Goal: Transaction & Acquisition: Purchase product/service

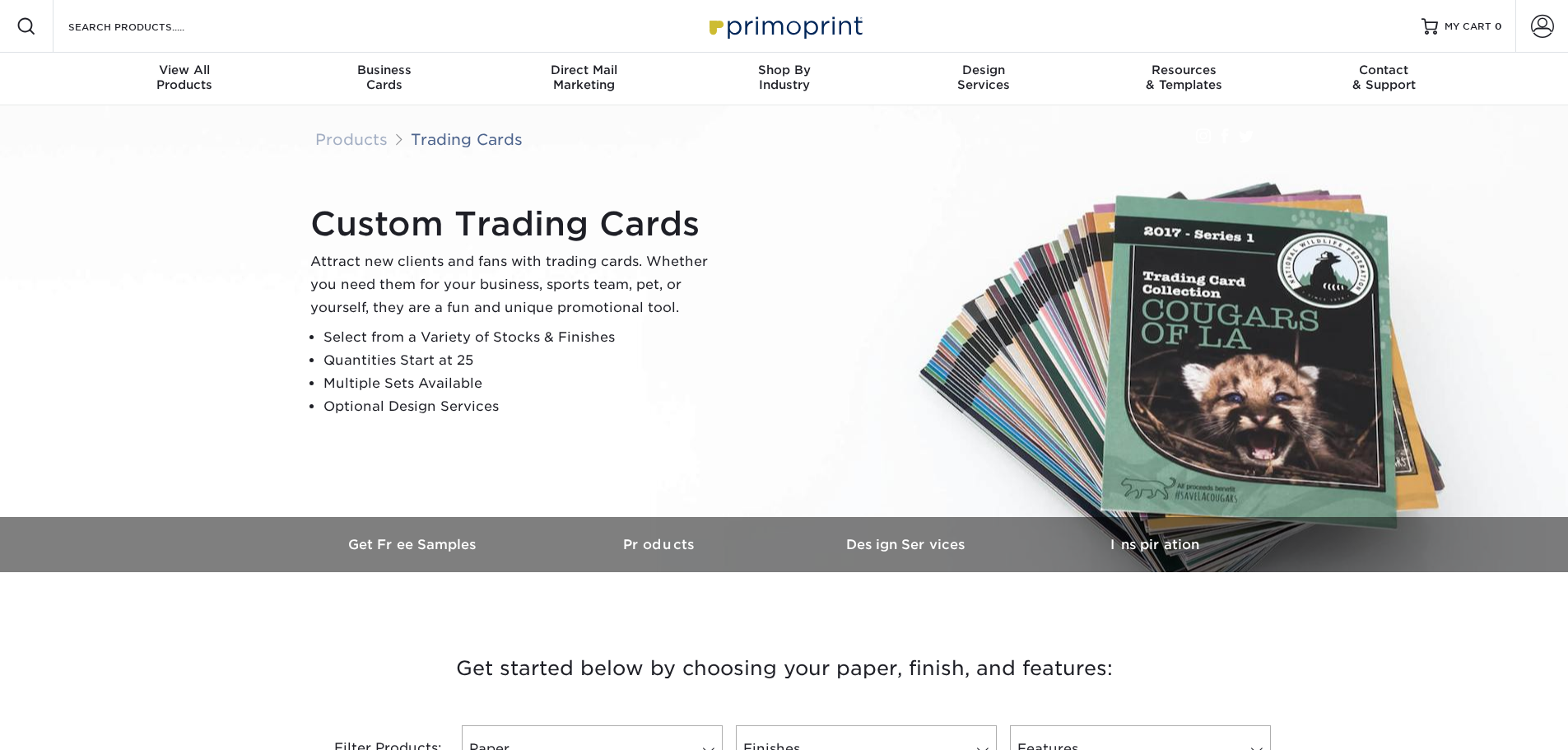
scroll to position [329, 0]
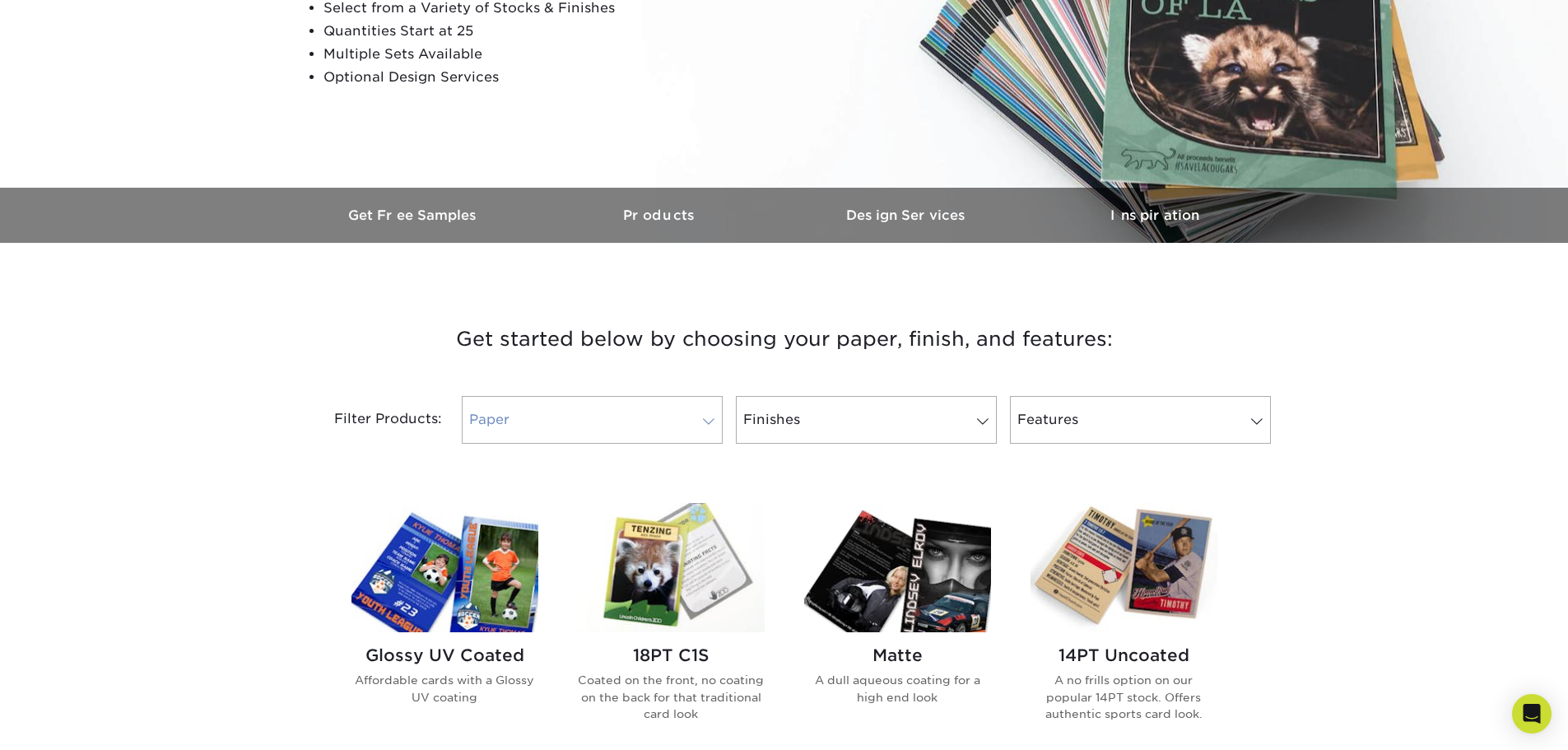
click at [651, 421] on link "Paper" at bounding box center [592, 420] width 261 height 48
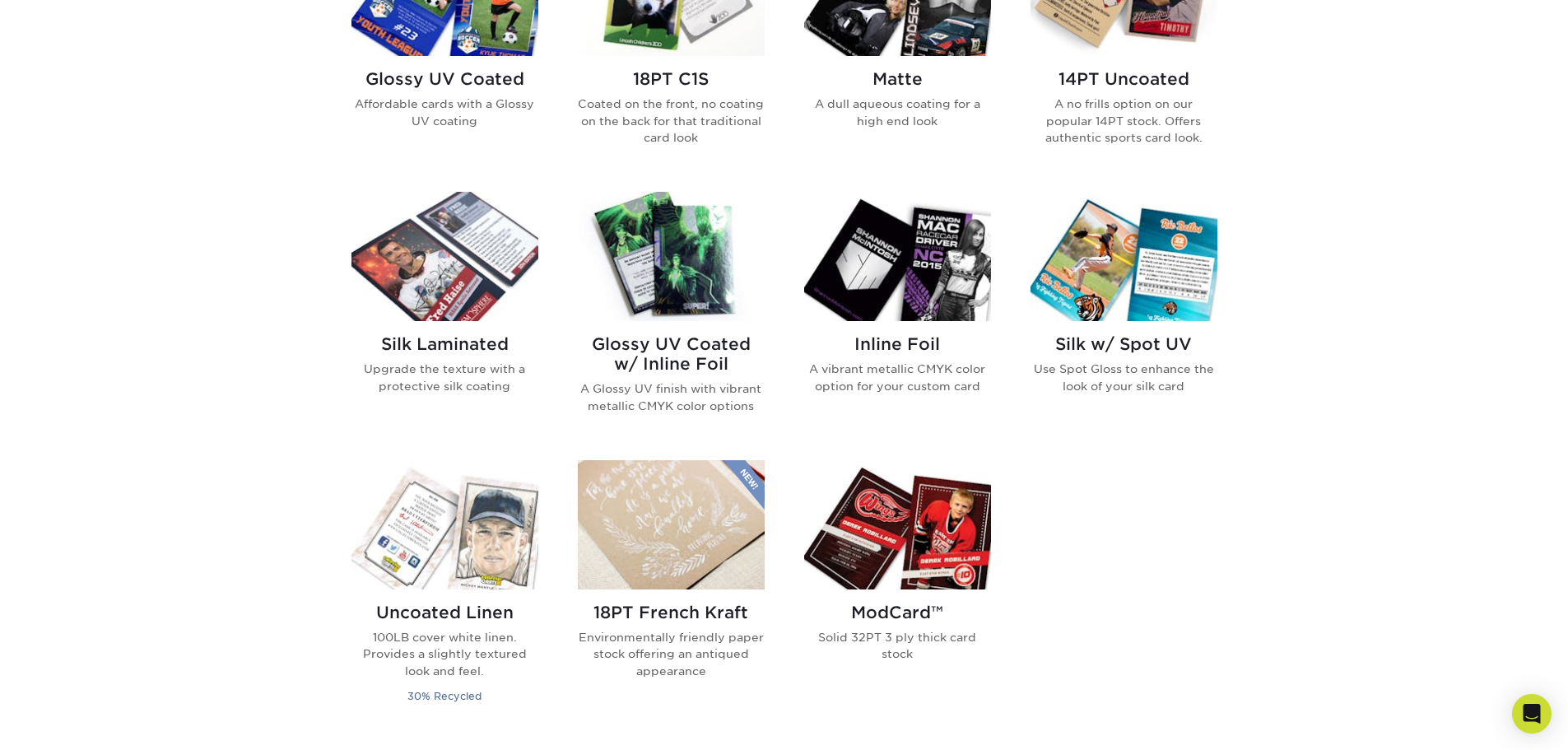
scroll to position [577, 0]
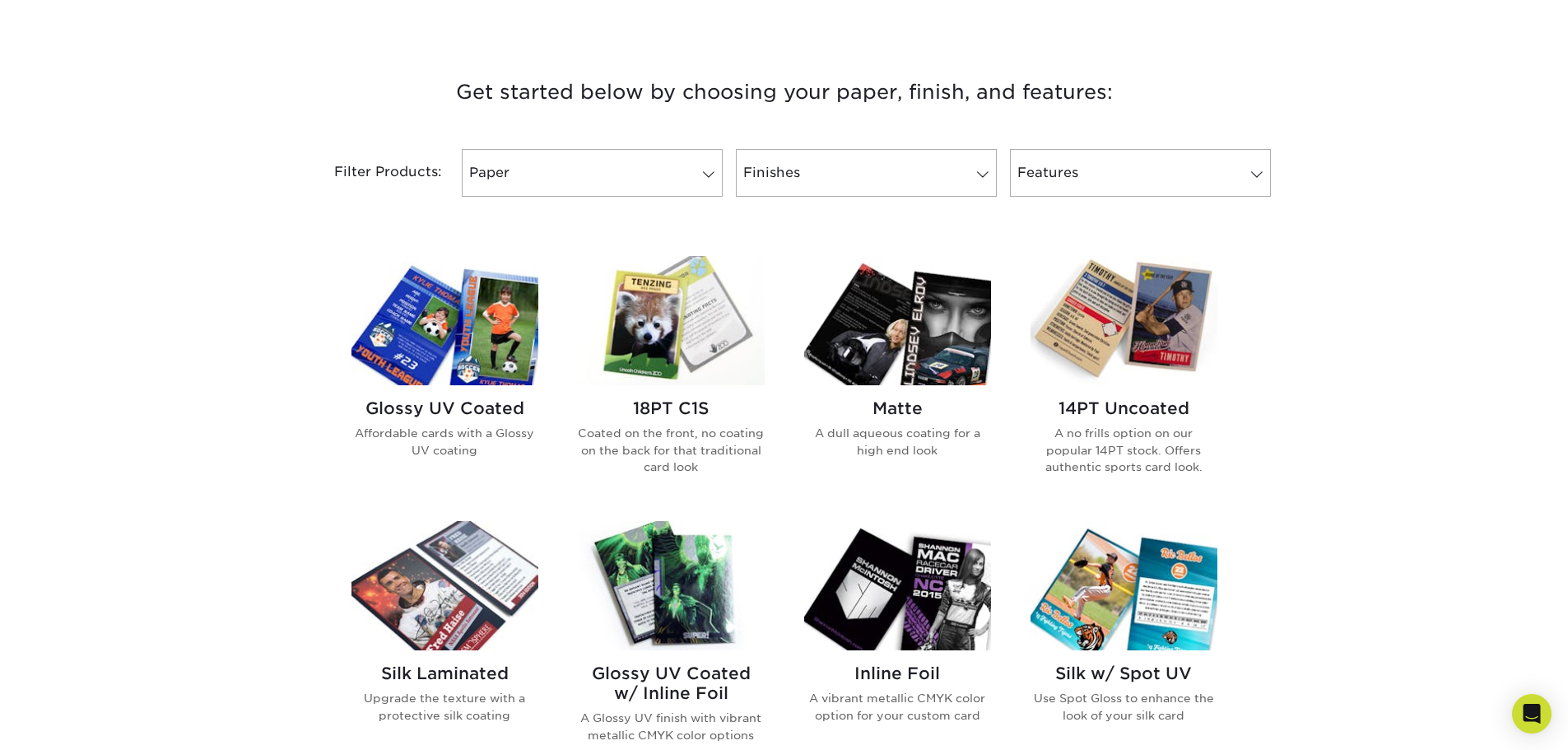
click at [1166, 292] on img at bounding box center [1124, 320] width 187 height 129
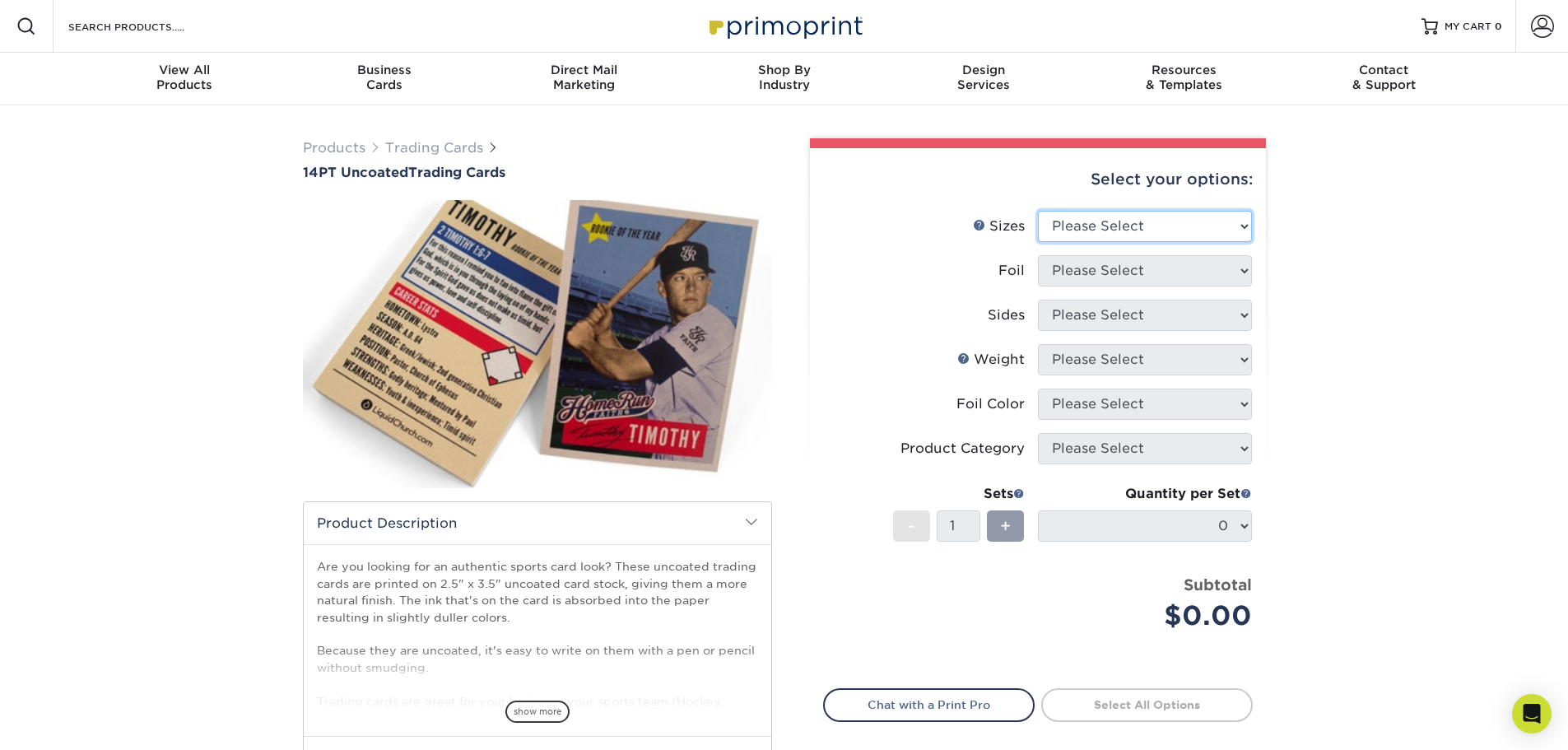
click at [1128, 234] on select "Please Select 2.5" x 3.5"" at bounding box center [1145, 226] width 214 height 31
select select "2.50x3.50"
click at [1039, 211] on select "Please Select 2.5" x 3.5"" at bounding box center [1145, 226] width 214 height 31
click at [1122, 262] on select "Please Select Yes No" at bounding box center [1145, 270] width 214 height 31
select select "0"
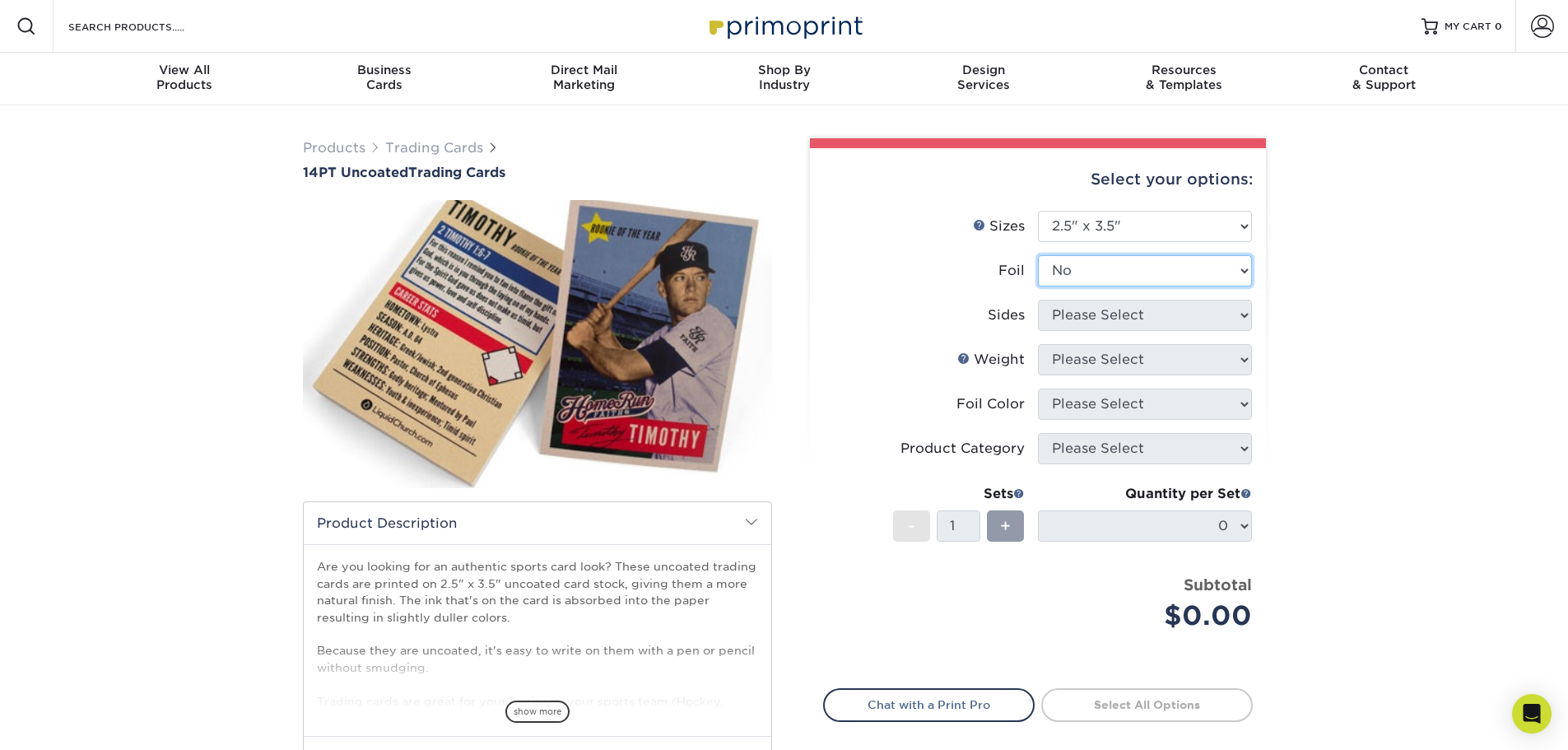
click at [1039, 255] on select "Please Select Yes No" at bounding box center [1145, 270] width 214 height 31
click at [1117, 321] on select "Please Select Print Both Sides Print Front Only" at bounding box center [1145, 315] width 214 height 31
select select "13abbda7-1d64-4f25-8bb2-c179b224825d"
click at [1039, 300] on select "Please Select Print Both Sides Print Front Only" at bounding box center [1145, 315] width 214 height 31
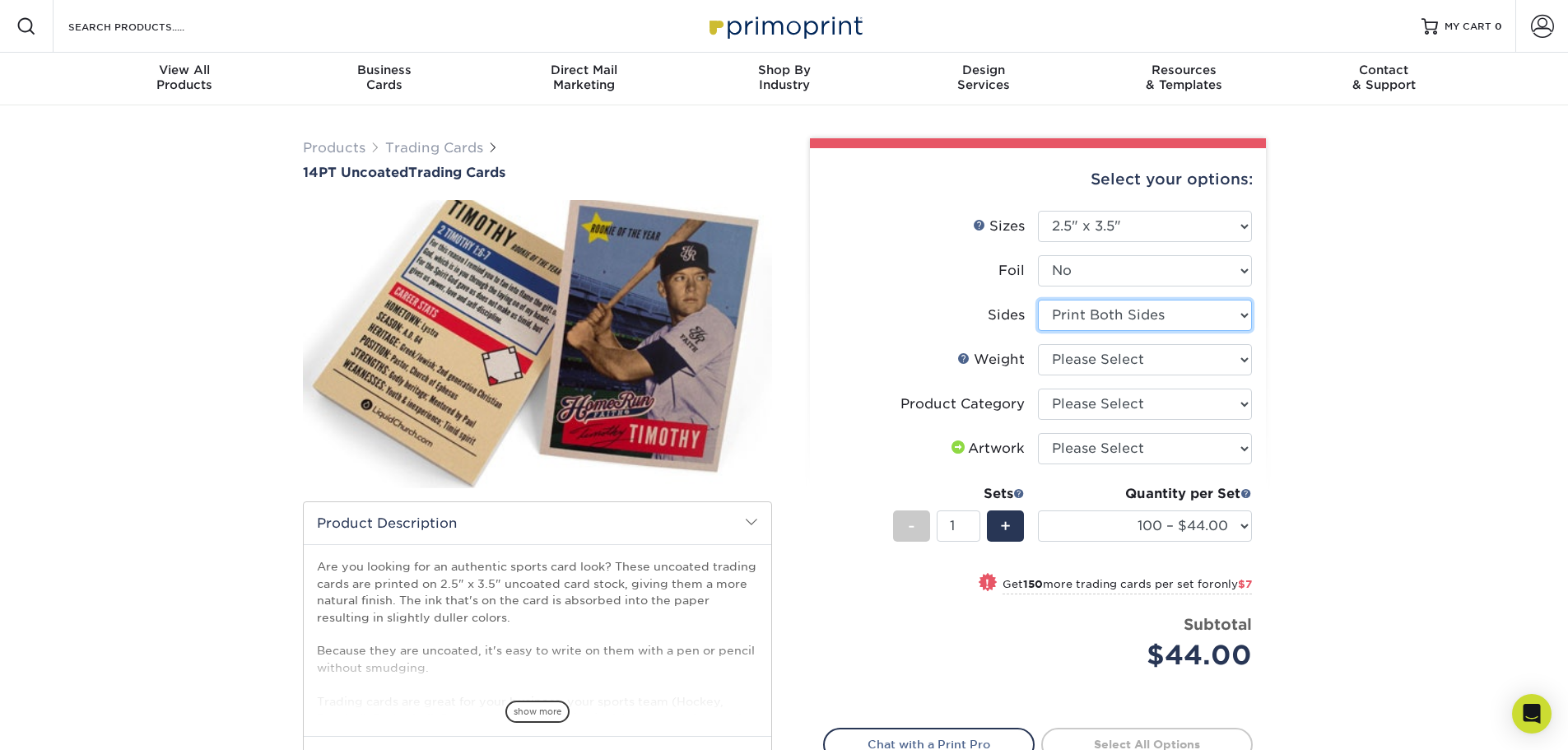
click at [1158, 316] on select "Please Select Print Both Sides Print Front Only" at bounding box center [1145, 315] width 214 height 31
click at [1337, 306] on div "Products Trading Cards 14PT Uncoated Trading Cards show more Templates" at bounding box center [784, 518] width 1568 height 827
click at [1188, 355] on select "Please Select 14PT Uncoated" at bounding box center [1145, 359] width 214 height 31
select select "14PT Uncoated"
click at [1039, 344] on select "Please Select 14PT Uncoated" at bounding box center [1145, 359] width 214 height 31
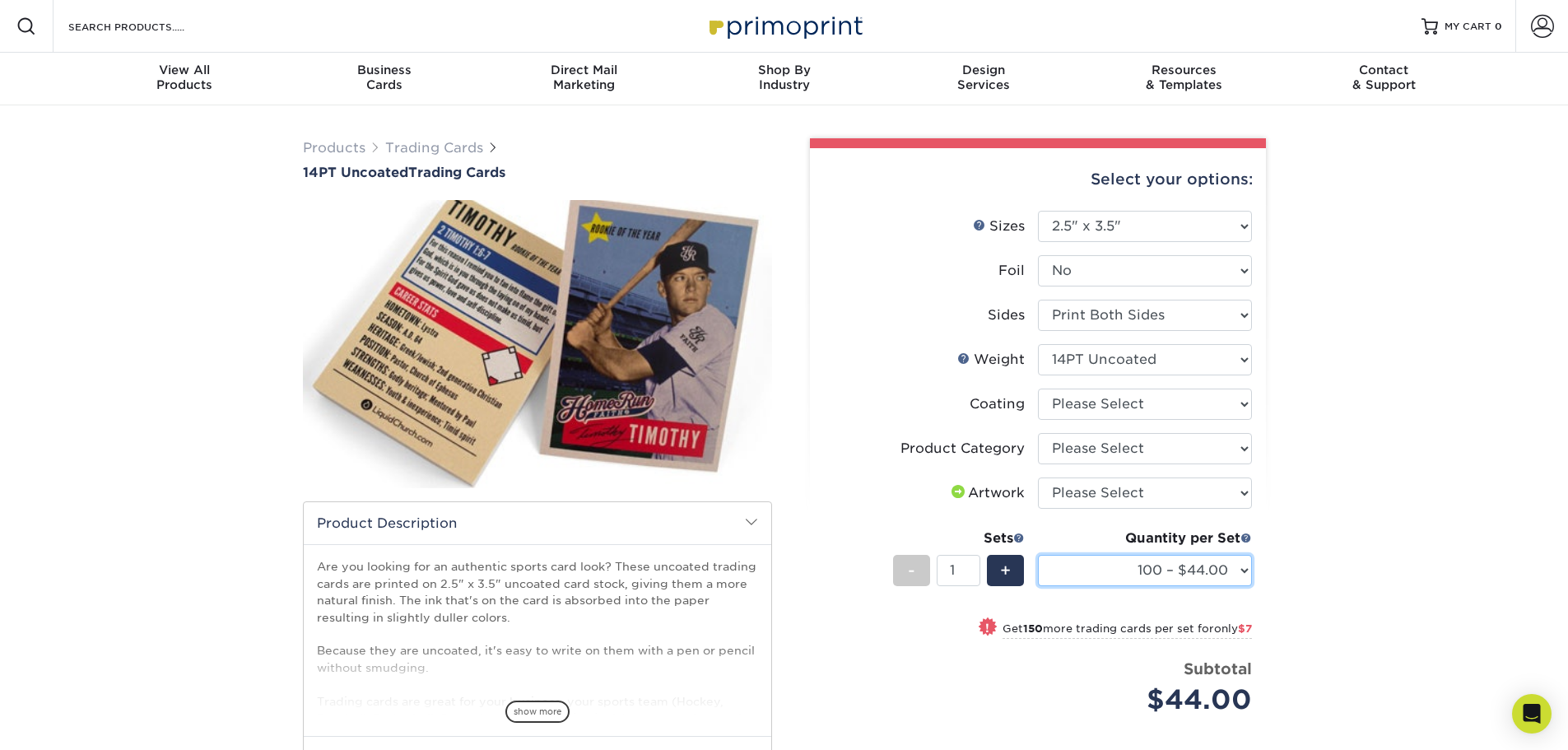
click at [1179, 572] on select "100 – $44.00 250 – $51.00 500 – $54.00 1000 – $78.00 2500 – $148.00 5000 – $198…" at bounding box center [1145, 570] width 214 height 31
click at [1394, 452] on div "Products Trading Cards 14PT Uncoated Trading Cards show more Templates" at bounding box center [784, 534] width 1568 height 859
